Goal: Ask a question: Seek information or help from site administrators or community

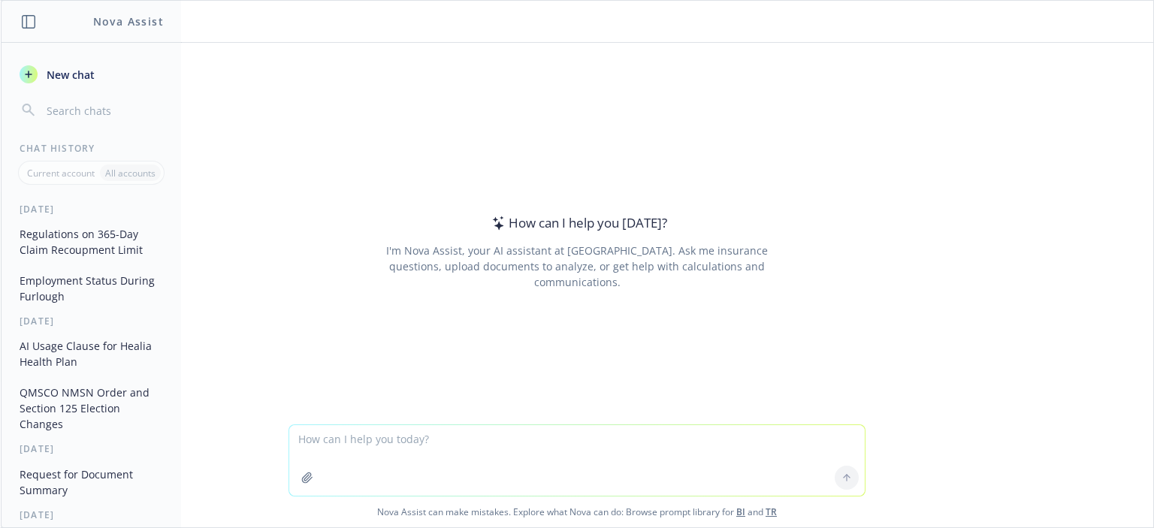
click at [414, 446] on textarea at bounding box center [576, 460] width 575 height 71
paste textarea "we have a client with an HSA plan set up with the following deductibles for 202…"
type textarea "we have a client with an HSA plan set up with the following deductibles for 202…"
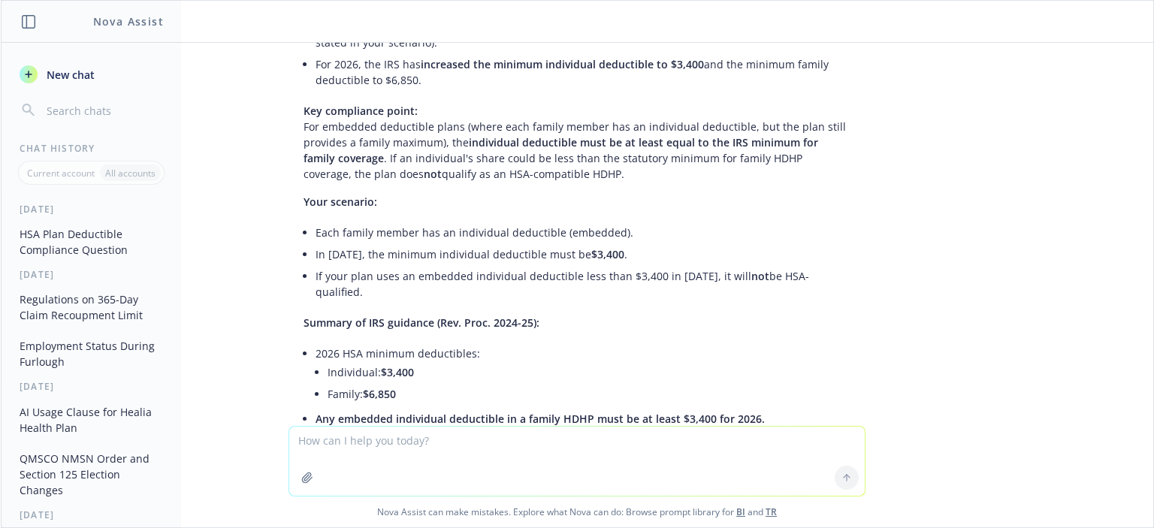
scroll to position [435, 0]
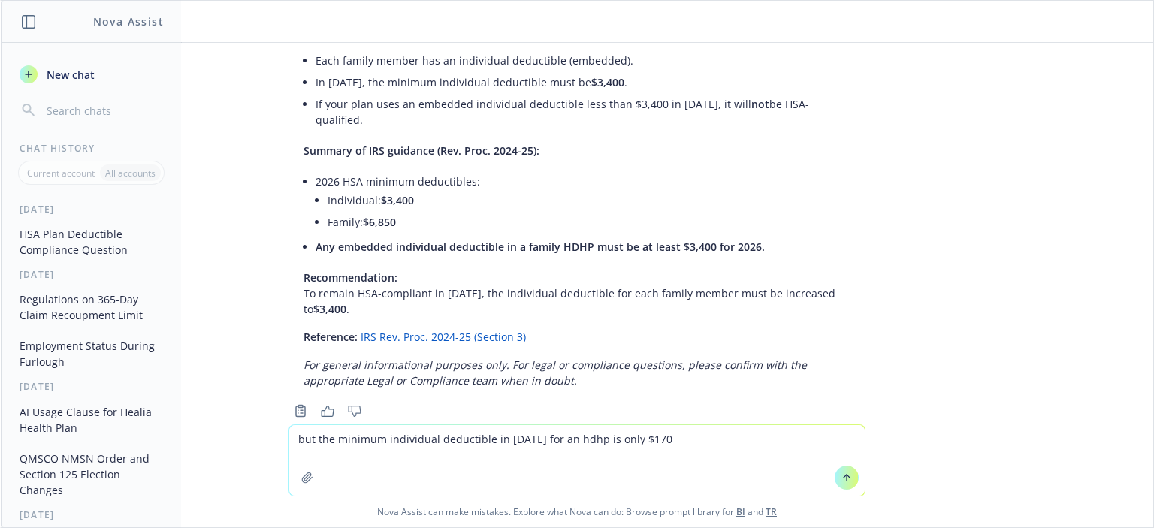
type textarea "but the minimum individual deductible in [DATE] for an hdhp is only $1700"
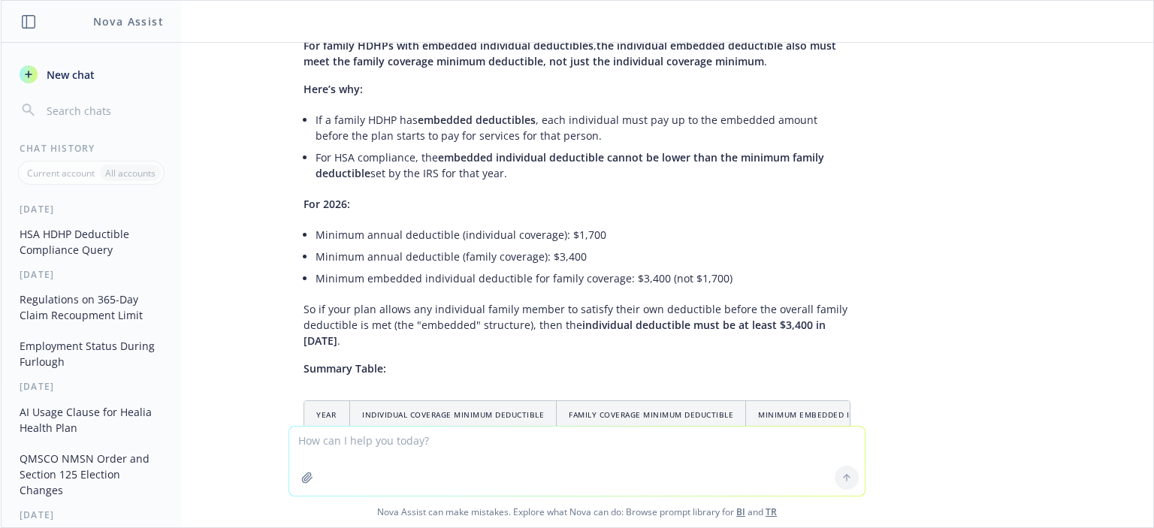
scroll to position [1067, 0]
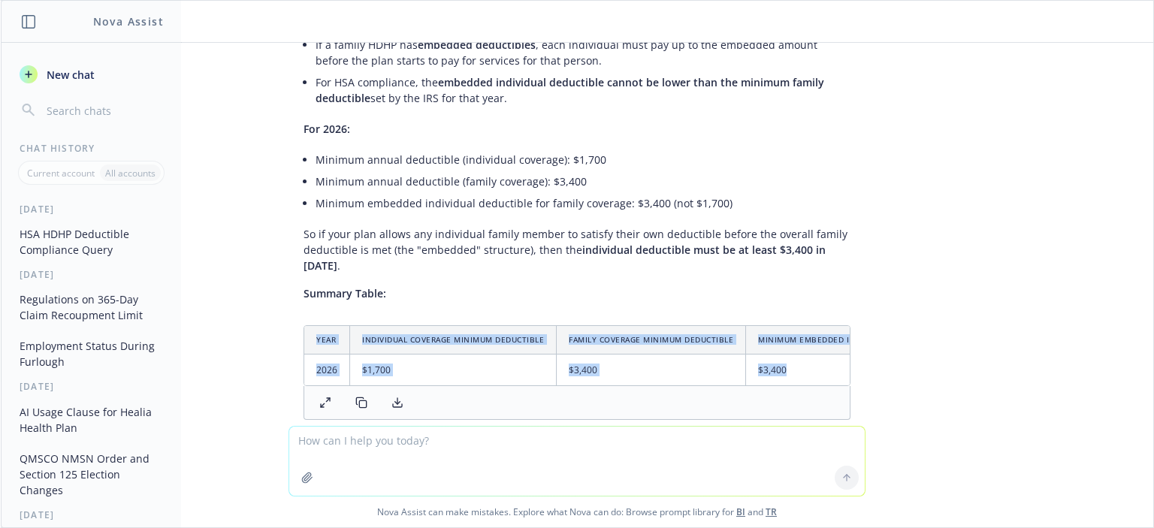
drag, startPoint x: 628, startPoint y: 349, endPoint x: 720, endPoint y: 354, distance: 91.8
click at [720, 354] on div "Year Individual Coverage Minimum Deductible Family Coverage Minimum Deductible …" at bounding box center [576, 372] width 547 height 95
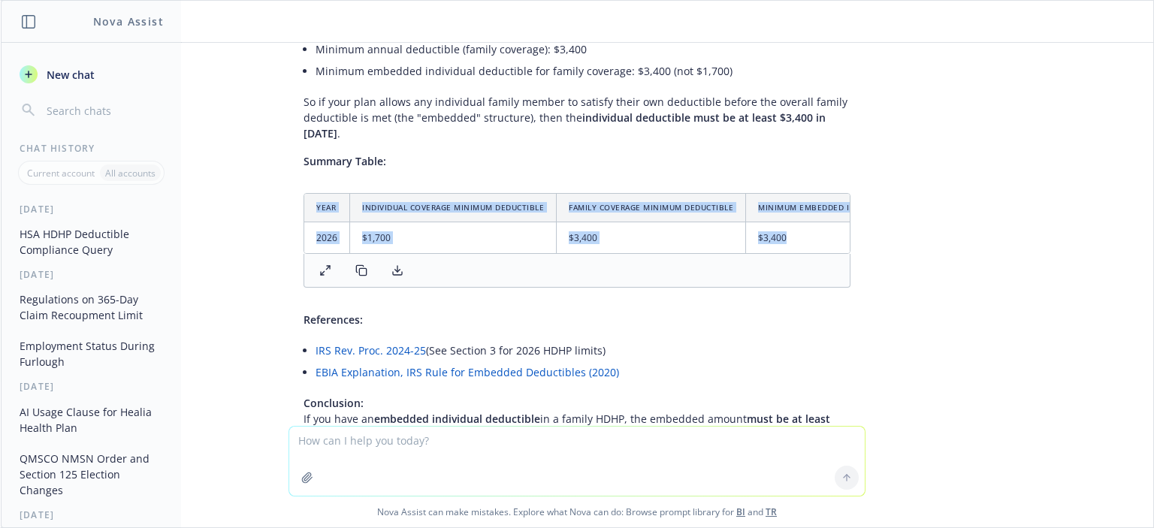
scroll to position [1292, 0]
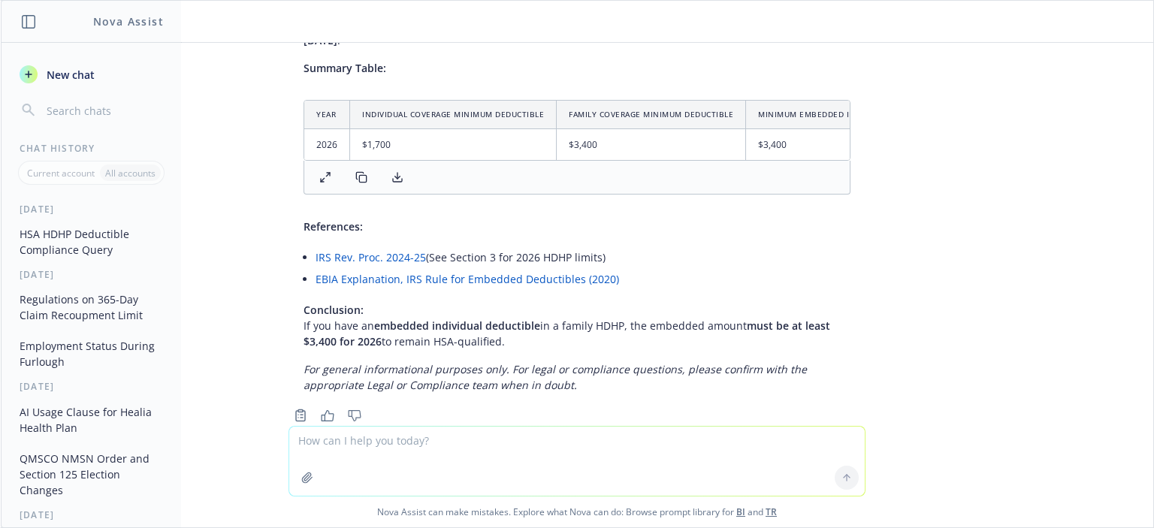
click at [567, 432] on textarea at bounding box center [576, 461] width 575 height 69
type textarea "what's the $6,850 limit you referenced?"
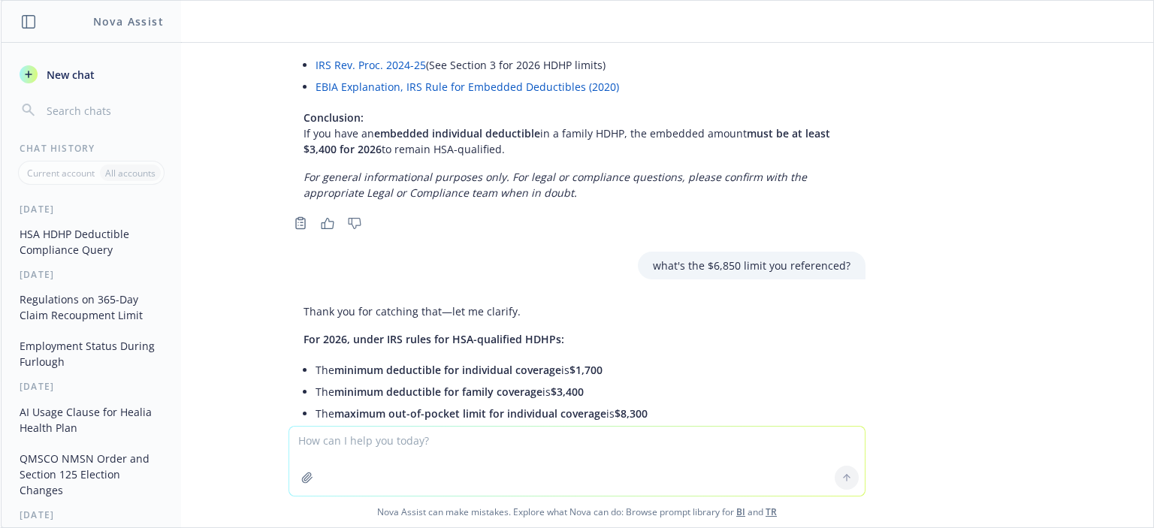
scroll to position [1551, 0]
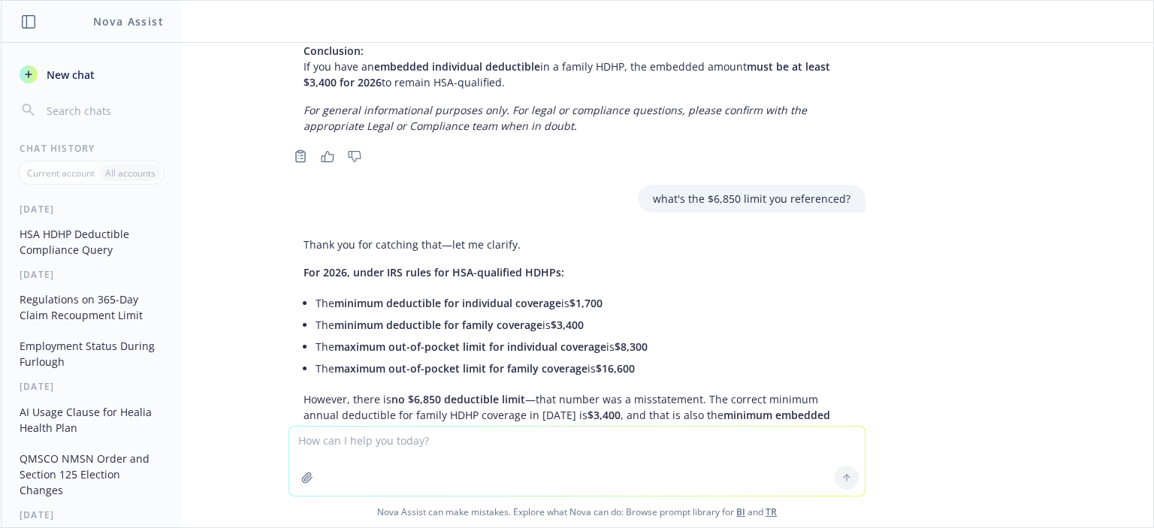
click at [642, 440] on textarea at bounding box center [576, 461] width 575 height 69
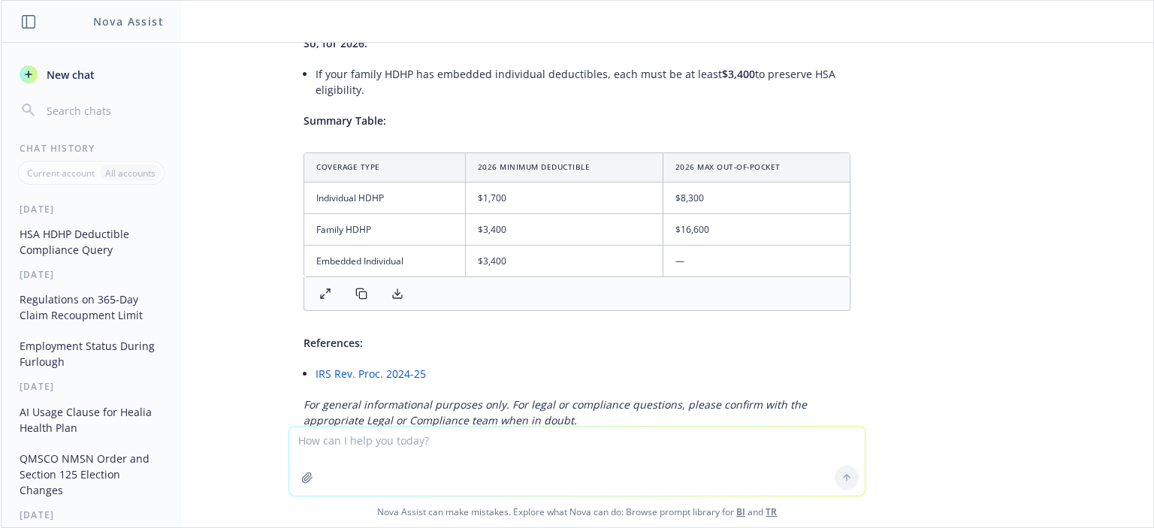
scroll to position [2002, 0]
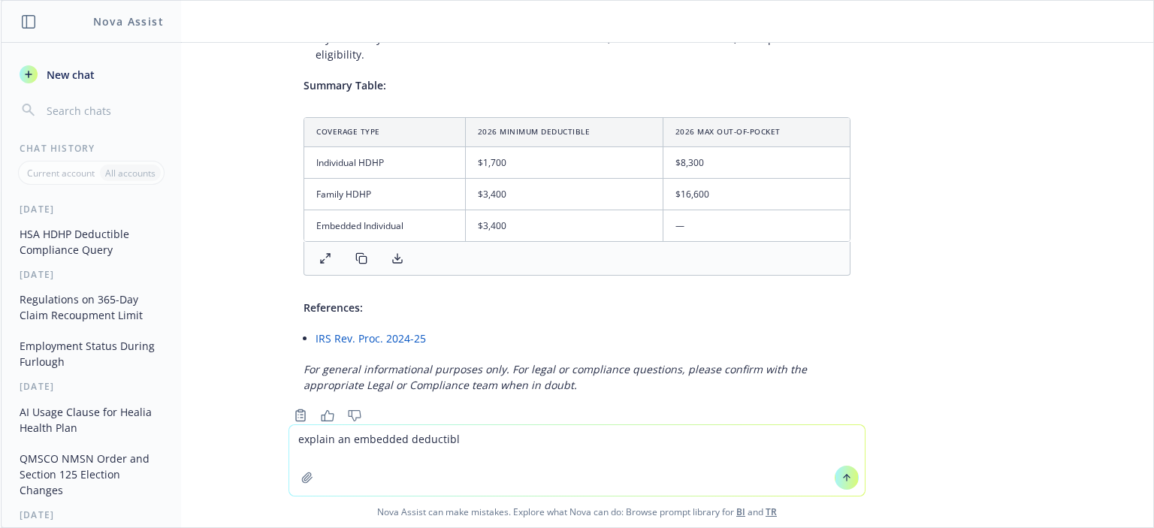
type textarea "explain an embedded deductible"
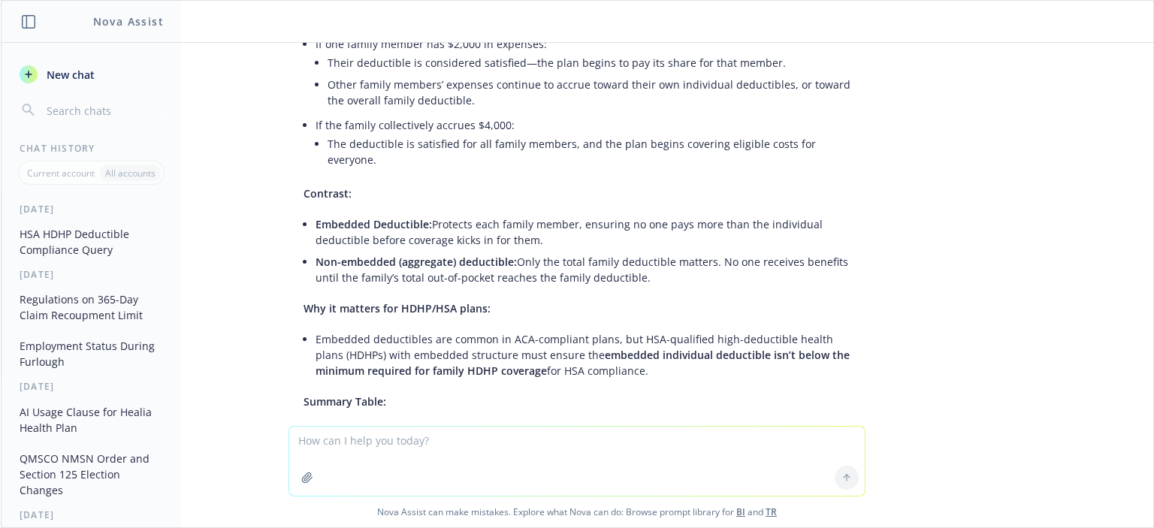
scroll to position [2696, 0]
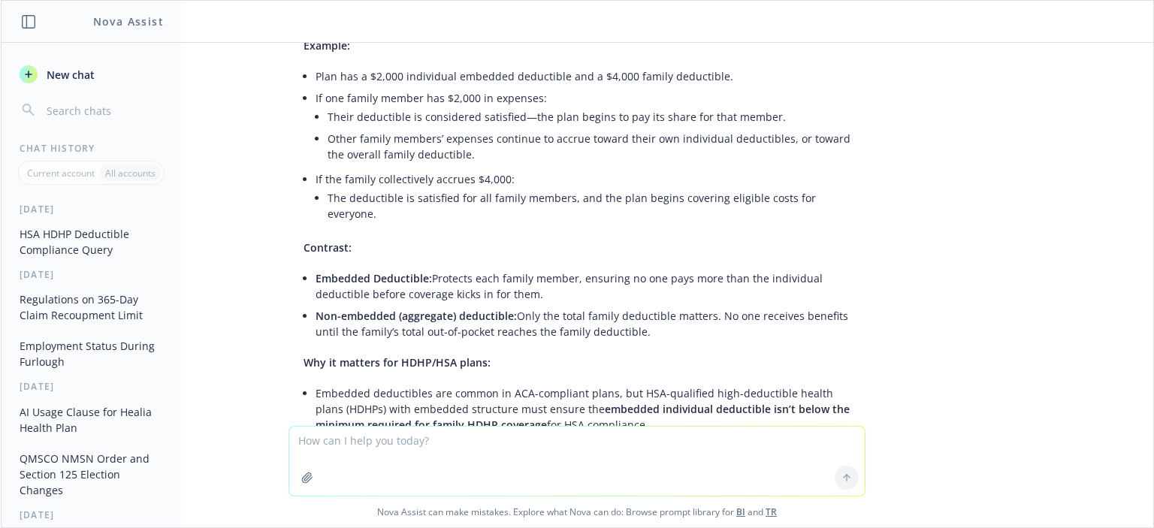
click at [580, 443] on textarea at bounding box center [576, 461] width 575 height 69
type textarea "can the embedded deductible be different from the individual-only deductible?"
click at [835, 466] on div at bounding box center [847, 478] width 36 height 36
click at [835, 471] on button at bounding box center [847, 478] width 24 height 24
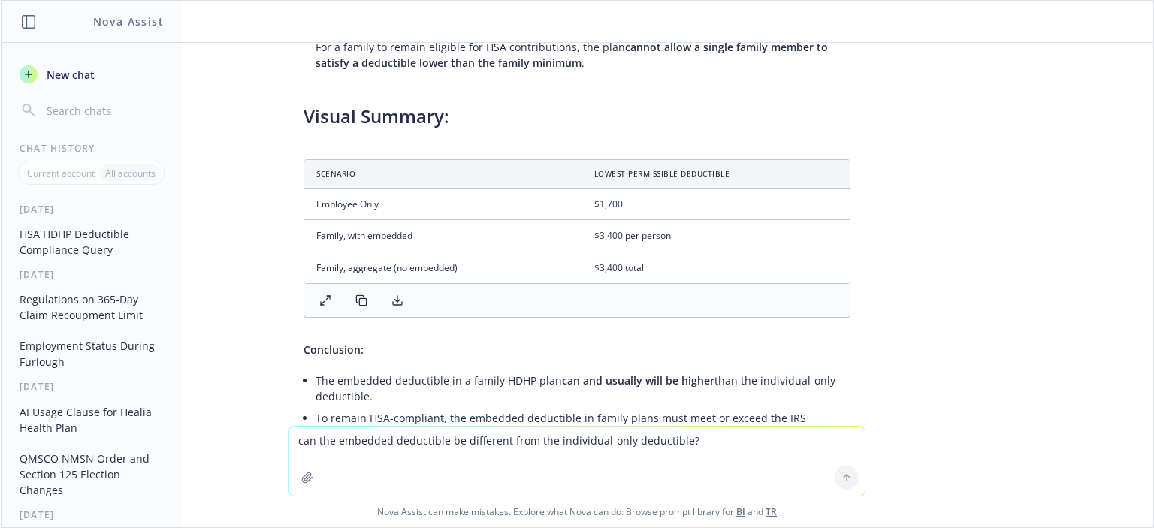
scroll to position [4195, 0]
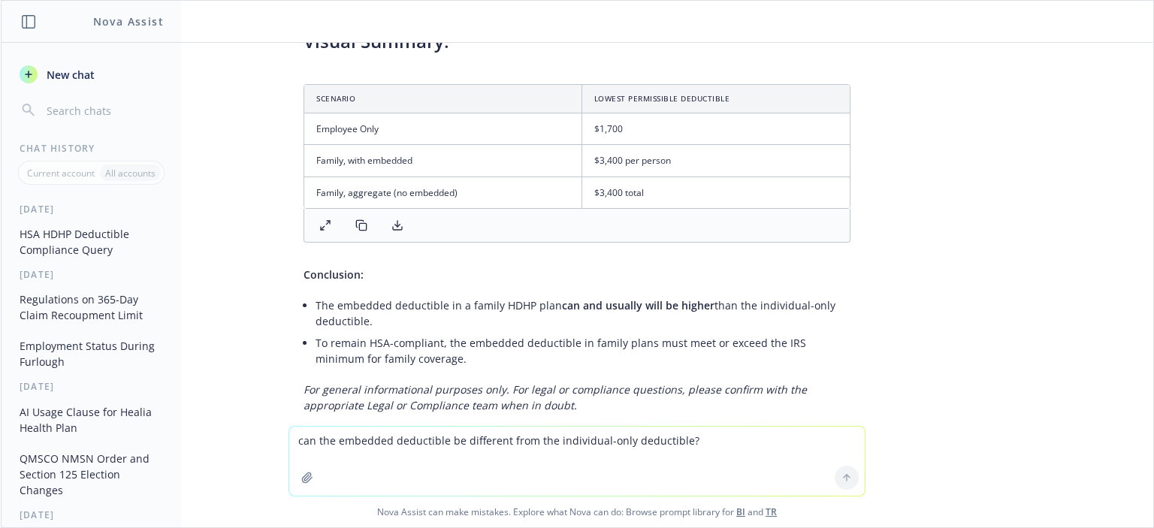
click at [668, 436] on textarea "can the embedded deductible be different from the individual-only deductible?" at bounding box center [576, 461] width 575 height 69
drag, startPoint x: 423, startPoint y: 442, endPoint x: 481, endPoint y: 116, distance: 331.8
click at [481, 145] on td "Family, with embedded" at bounding box center [442, 161] width 277 height 32
type textarea "for example, could the individual deductible be $3,300 and the embedded deducti…"
click at [847, 481] on icon at bounding box center [847, 478] width 0 height 6
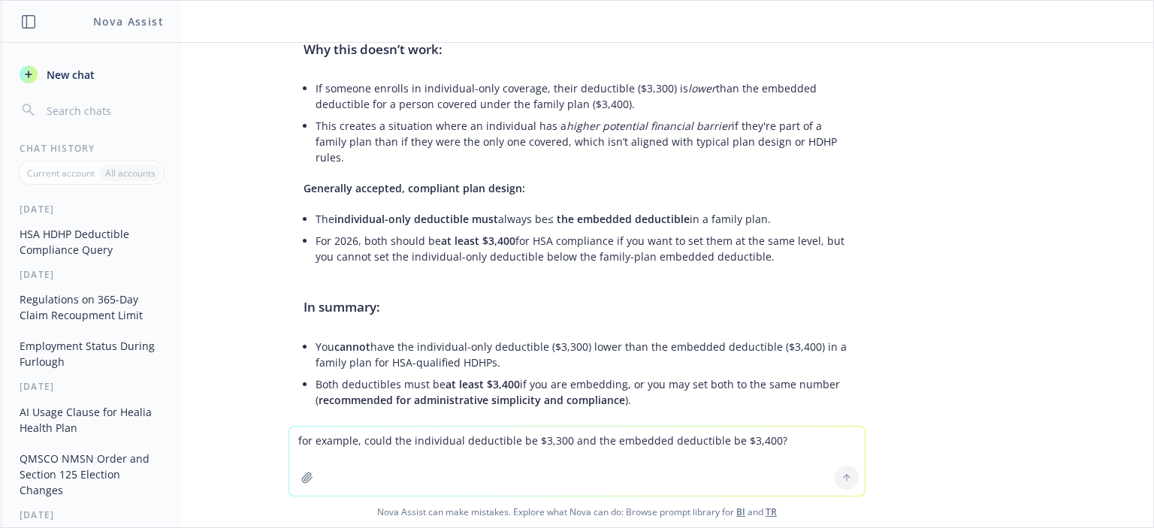
scroll to position [5089, 0]
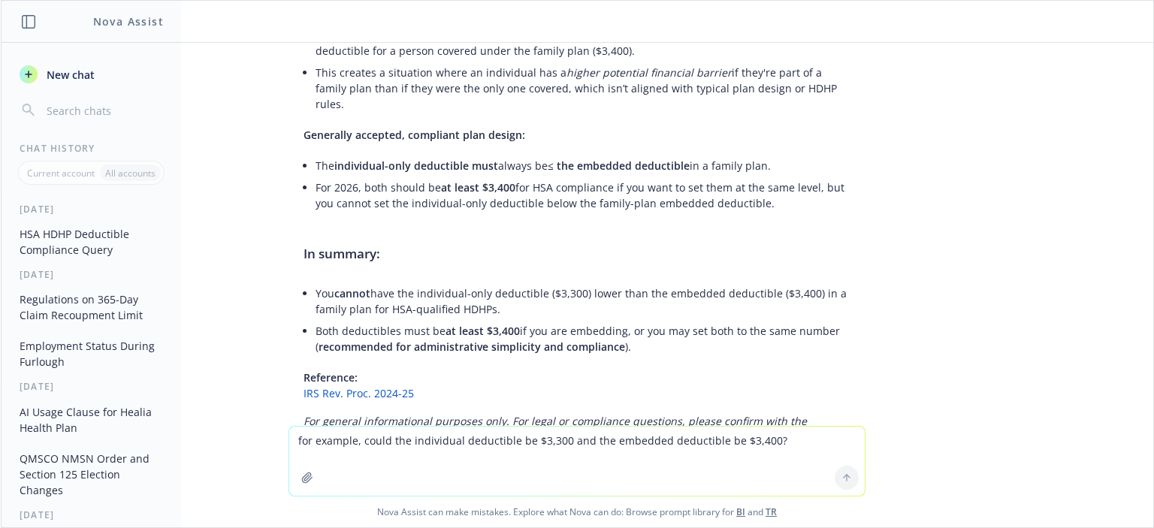
click at [631, 447] on textarea "for example, could the individual deductible be $3,300 and the embedded deducti…" at bounding box center [576, 461] width 575 height 69
type textarea "i don't agree, why can't the individual deductible be lower than the embedded d…"
click at [843, 478] on icon at bounding box center [846, 477] width 11 height 11
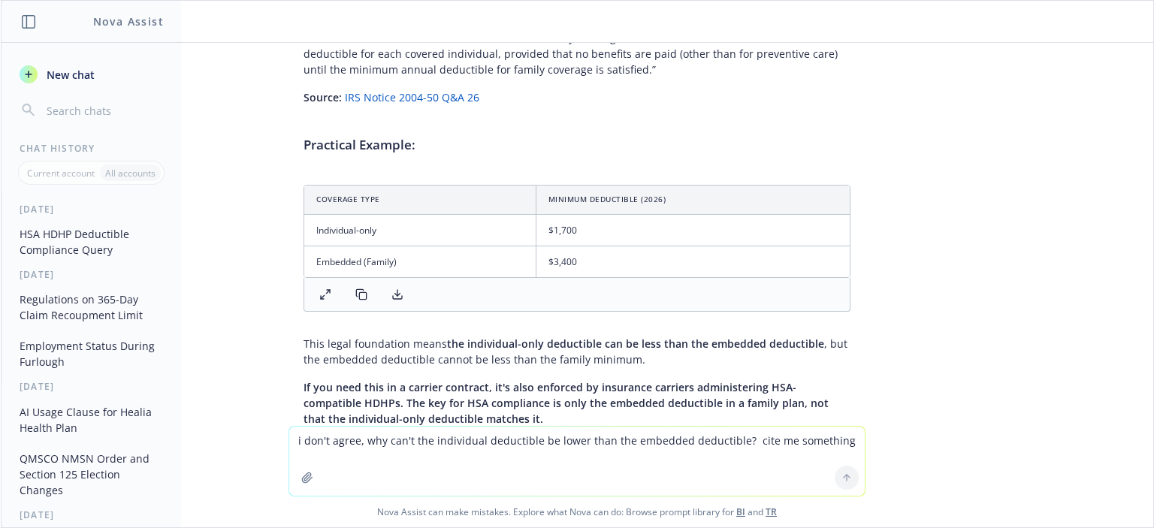
scroll to position [6522, 0]
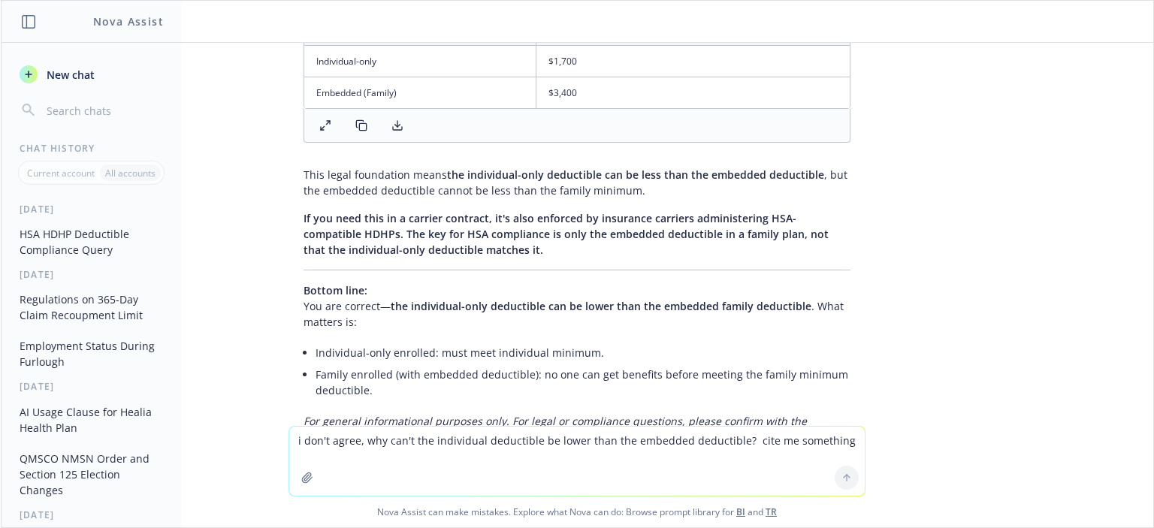
click at [658, 440] on textarea "i don't agree, why can't the individual deductible be lower than the embedded d…" at bounding box center [576, 461] width 575 height 69
type textarea "so then it would be fine to have the 2026 hdhp individual deductible at $3,300 …"
click at [847, 472] on button at bounding box center [847, 478] width 24 height 24
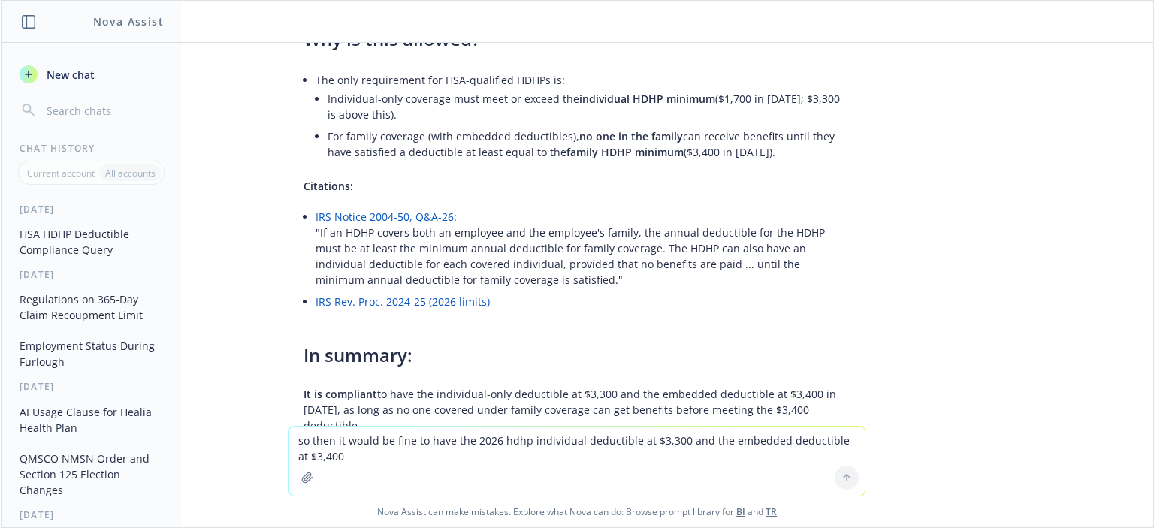
scroll to position [7193, 0]
